Goal: Information Seeking & Learning: Learn about a topic

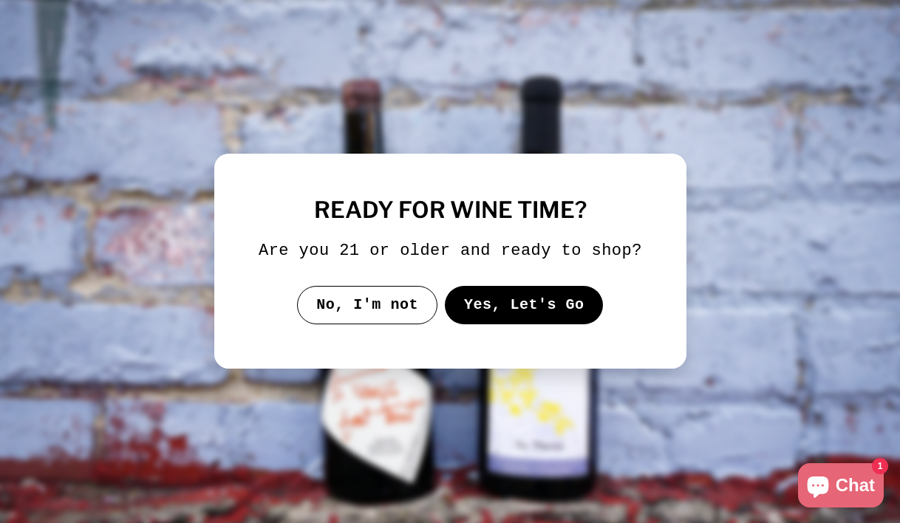
click at [498, 312] on button "Yes, Let's Go" at bounding box center [523, 305] width 159 height 38
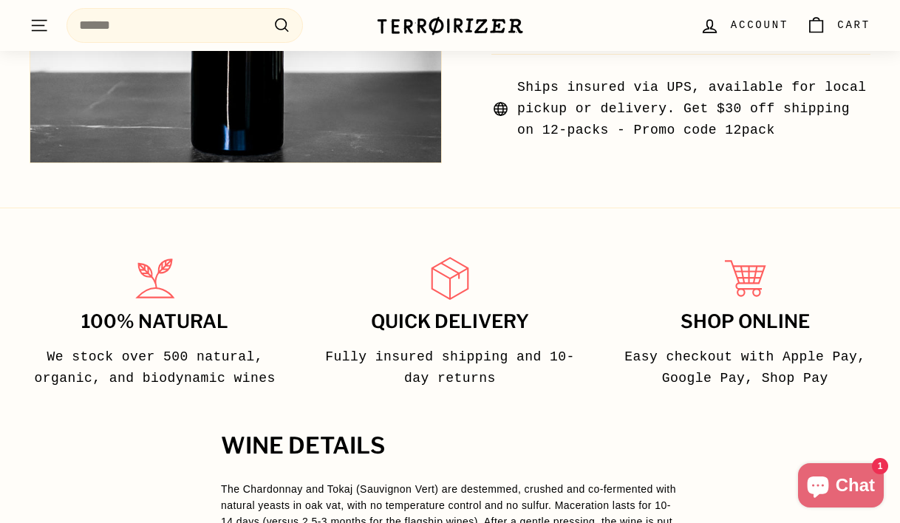
scroll to position [988, 0]
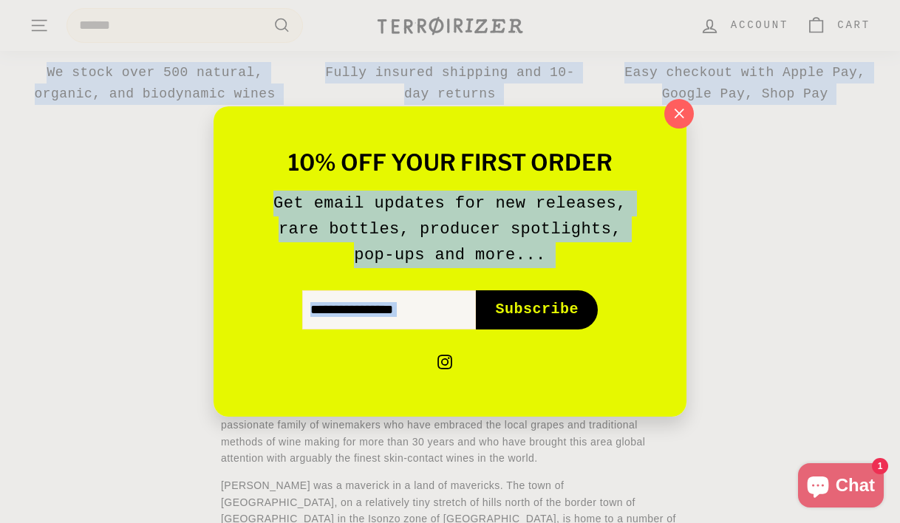
drag, startPoint x: 497, startPoint y: 312, endPoint x: 218, endPoint y: 208, distance: 298.0
click at [673, 124] on icon "button" at bounding box center [679, 114] width 22 height 22
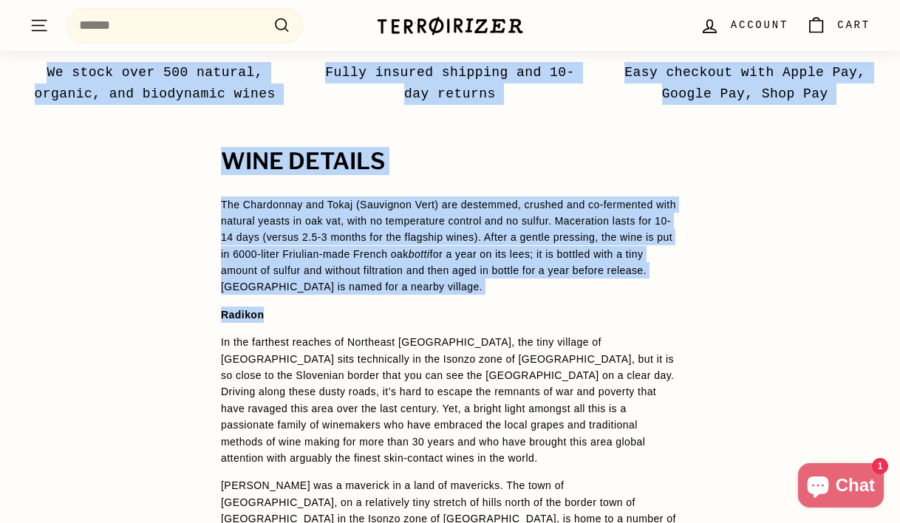
click at [589, 287] on p "The Chardonnay and Tokaj (Sauvignon Vert) are destemmed, crushed and co-ferment…" at bounding box center [450, 245] width 458 height 99
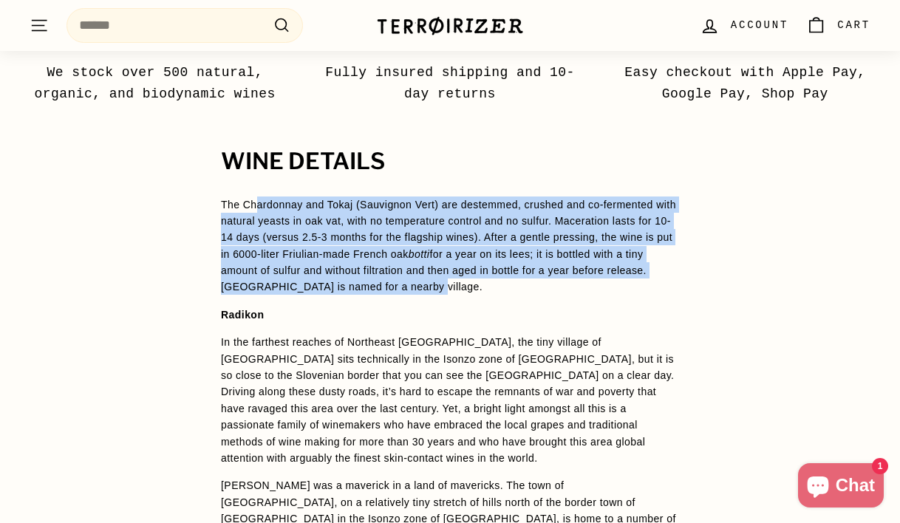
drag, startPoint x: 589, startPoint y: 287, endPoint x: 254, endPoint y: 205, distance: 345.2
click at [254, 205] on p "The Chardonnay and Tokaj (Sauvignon Vert) are destemmed, crushed and co-ferment…" at bounding box center [450, 245] width 458 height 99
click at [254, 205] on span "The Chardonnay and Tokaj (Sauvignon Vert) are destemmed, crushed and co-ferment…" at bounding box center [448, 246] width 455 height 95
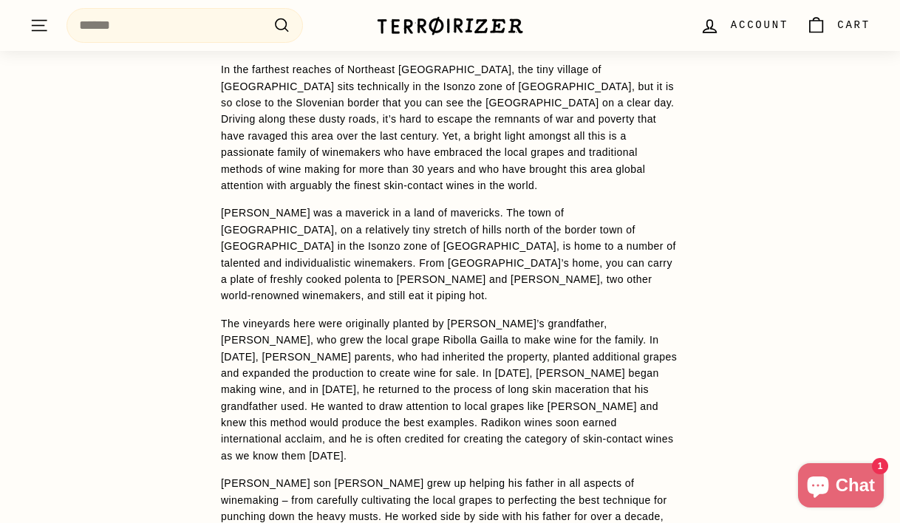
scroll to position [1262, 0]
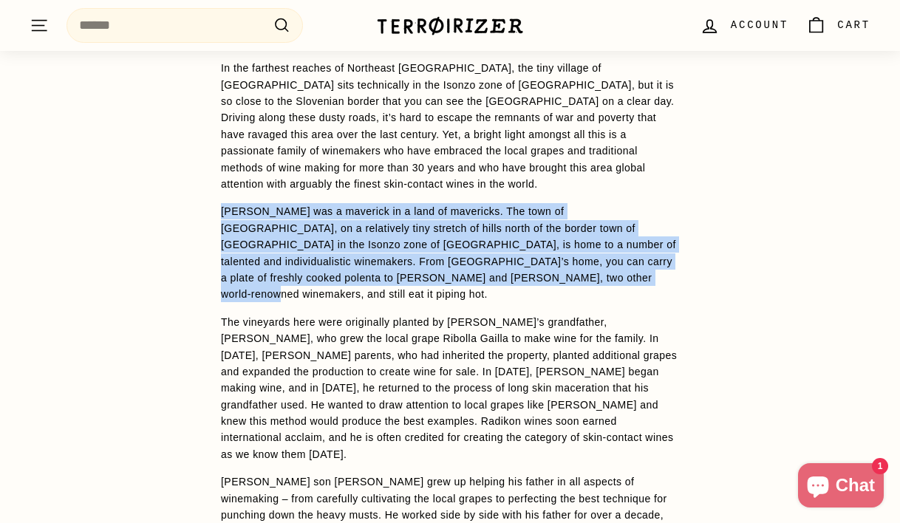
drag, startPoint x: 202, startPoint y: 205, endPoint x: 533, endPoint y: 276, distance: 337.7
click at [534, 276] on div "WINE DETAILS The Chardonnay and Tokaj (Sauvignon Vert) are destemmed, crushed a…" at bounding box center [449, 467] width 517 height 1185
click at [533, 276] on p "[PERSON_NAME] was a maverick in a land of mavericks. The town of [GEOGRAPHIC_DA…" at bounding box center [450, 252] width 458 height 99
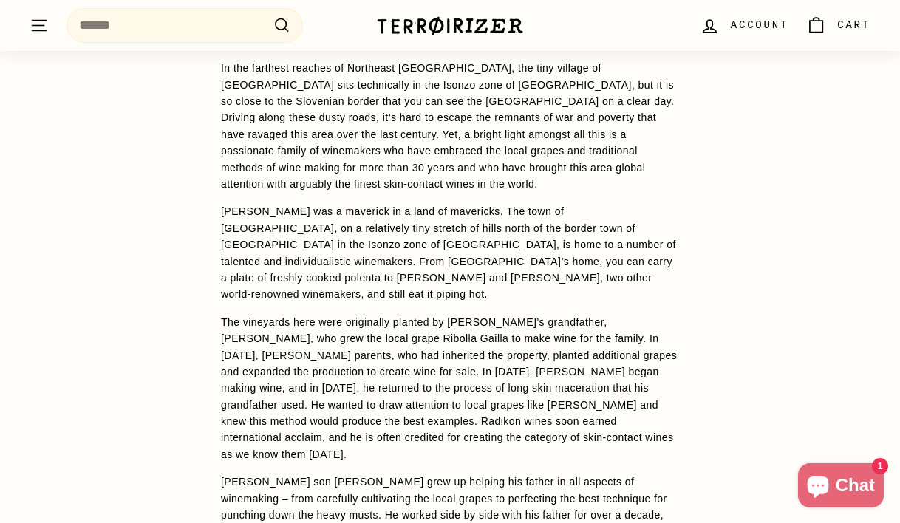
scroll to position [1283, 0]
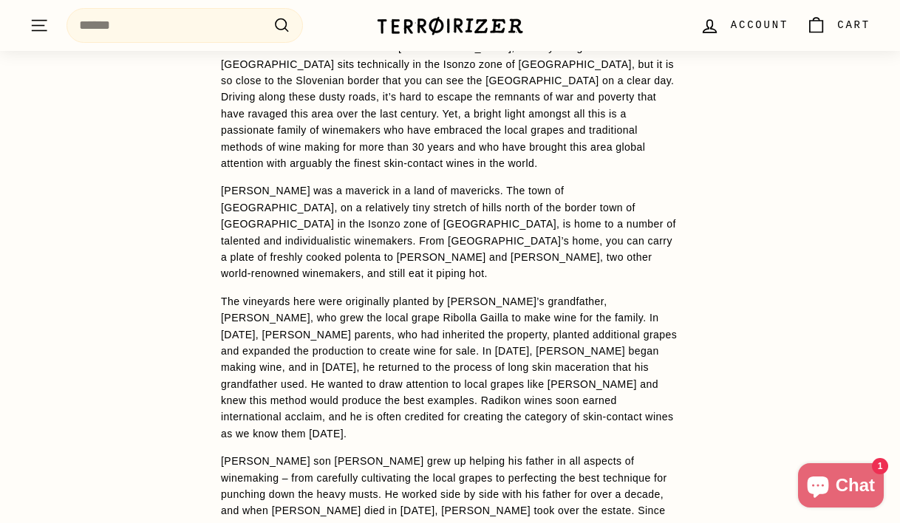
click at [612, 208] on span "[PERSON_NAME] was a maverick in a land of mavericks. The town of [GEOGRAPHIC_DA…" at bounding box center [448, 232] width 455 height 95
drag, startPoint x: 610, startPoint y: 208, endPoint x: 633, endPoint y: 208, distance: 22.9
click at [633, 208] on span "[PERSON_NAME] was a maverick in a land of mavericks. The town of [GEOGRAPHIC_DA…" at bounding box center [448, 232] width 455 height 95
copy span "Friuli"
click at [135, 177] on div "WINE DETAILS The Chardonnay and Tokaj (Sauvignon Vert) are destemmed, crushed a…" at bounding box center [450, 446] width 900 height 1185
